Goal: Task Accomplishment & Management: Use online tool/utility

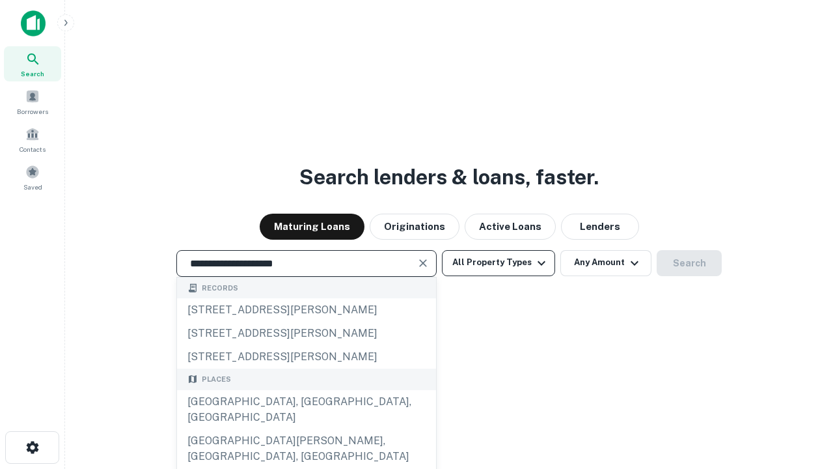
click at [306, 429] on div "Santa Monica, CA, USA" at bounding box center [306, 409] width 259 height 39
click at [498, 262] on button "All Property Types" at bounding box center [498, 263] width 113 height 26
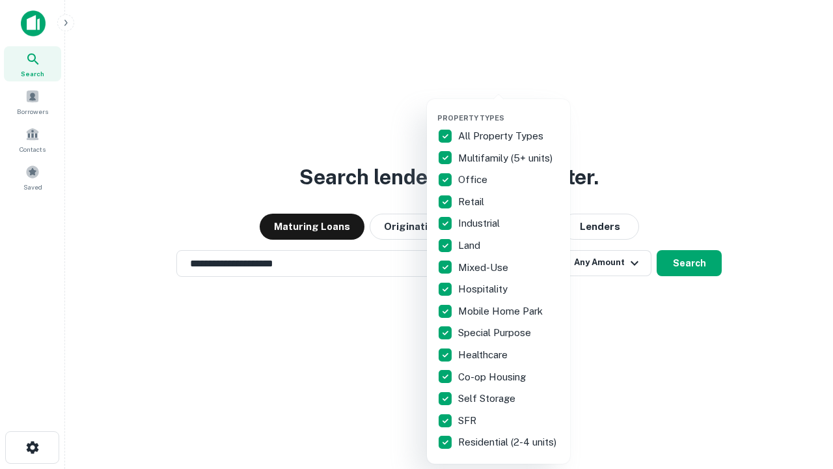
type input "**********"
click at [509, 109] on button "button" at bounding box center [508, 109] width 143 height 1
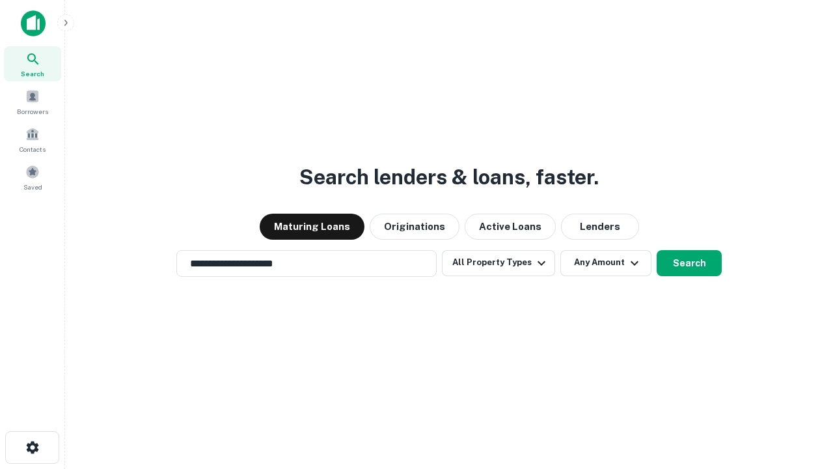
scroll to position [20, 0]
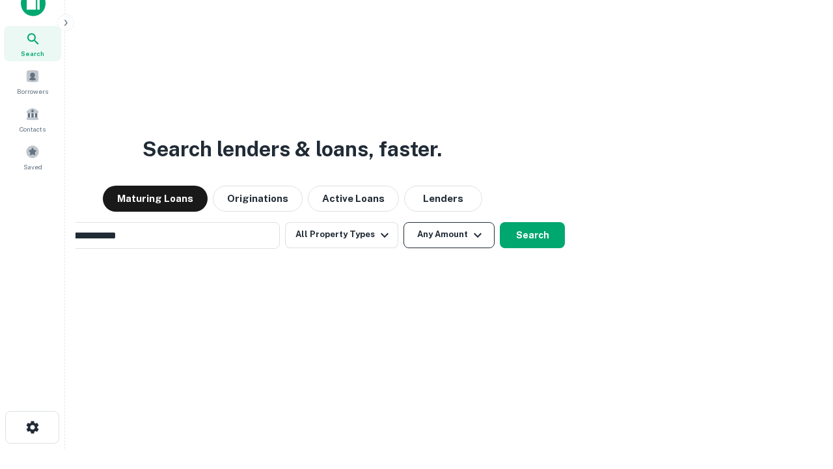
click at [403, 222] on button "Any Amount" at bounding box center [448, 235] width 91 height 26
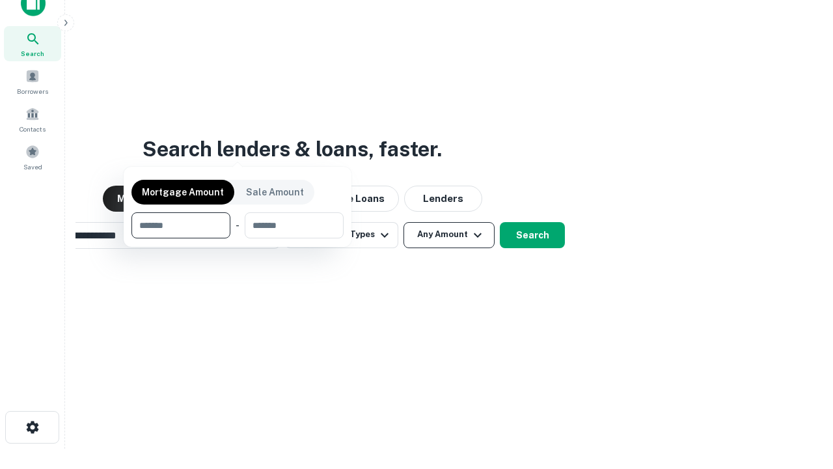
scroll to position [21, 0]
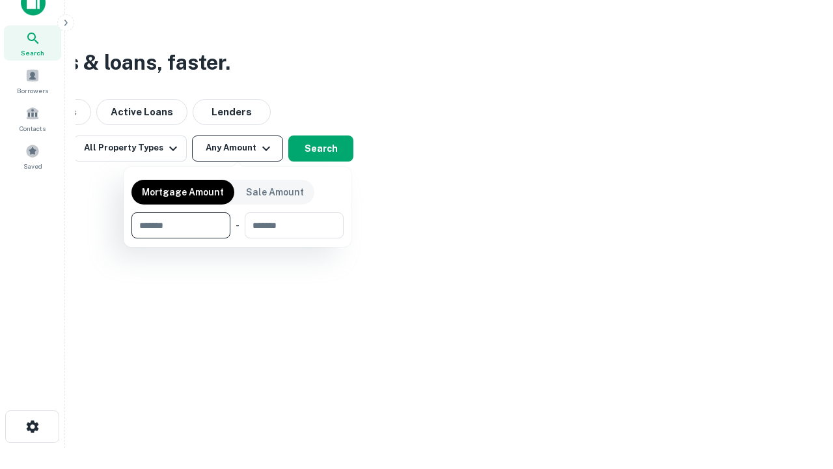
type input "*******"
click at [238, 238] on button "button" at bounding box center [237, 238] width 212 height 1
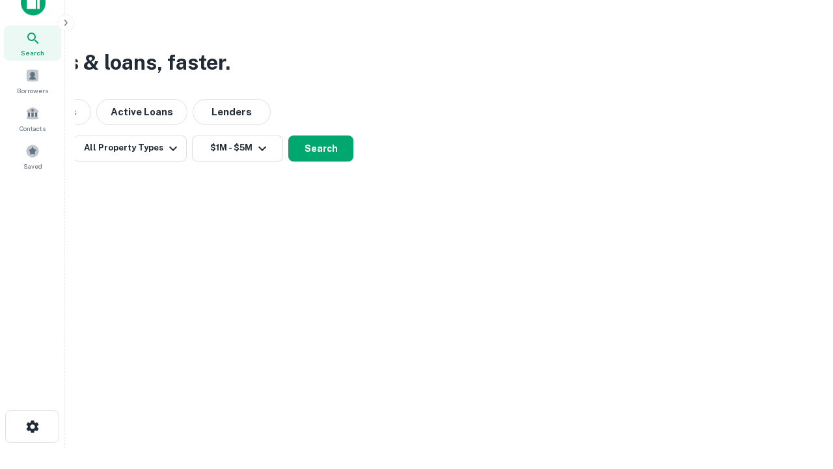
scroll to position [8, 240]
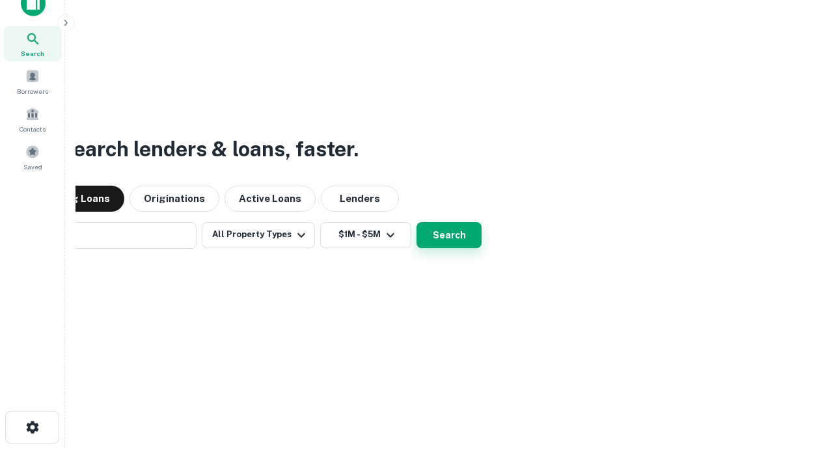
click at [416, 222] on button "Search" at bounding box center [448, 235] width 65 height 26
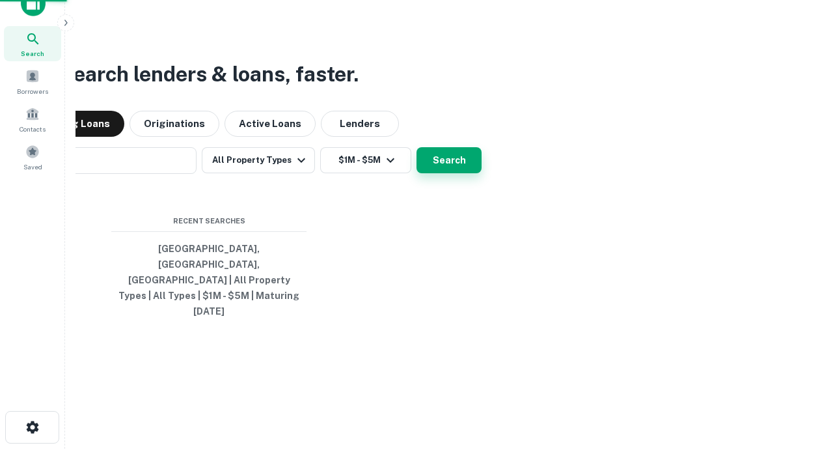
scroll to position [34, 368]
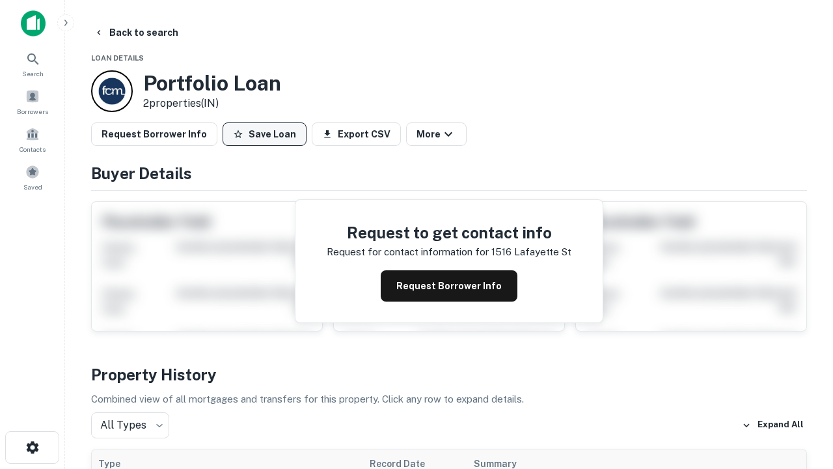
click at [264, 134] on button "Save Loan" at bounding box center [265, 133] width 84 height 23
